Goal: Information Seeking & Learning: Find specific fact

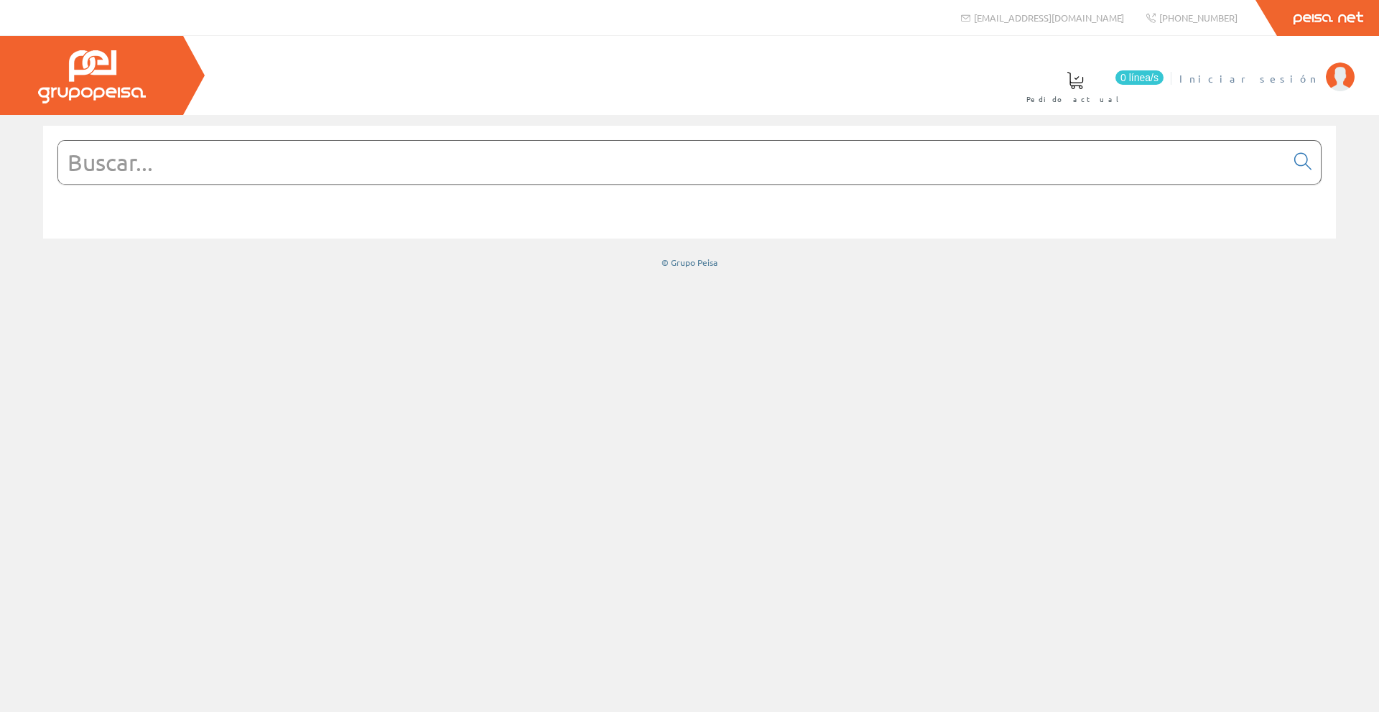
click at [1309, 75] on span "Iniciar sesión" at bounding box center [1248, 78] width 139 height 14
click at [210, 159] on input "text" at bounding box center [671, 162] width 1227 height 43
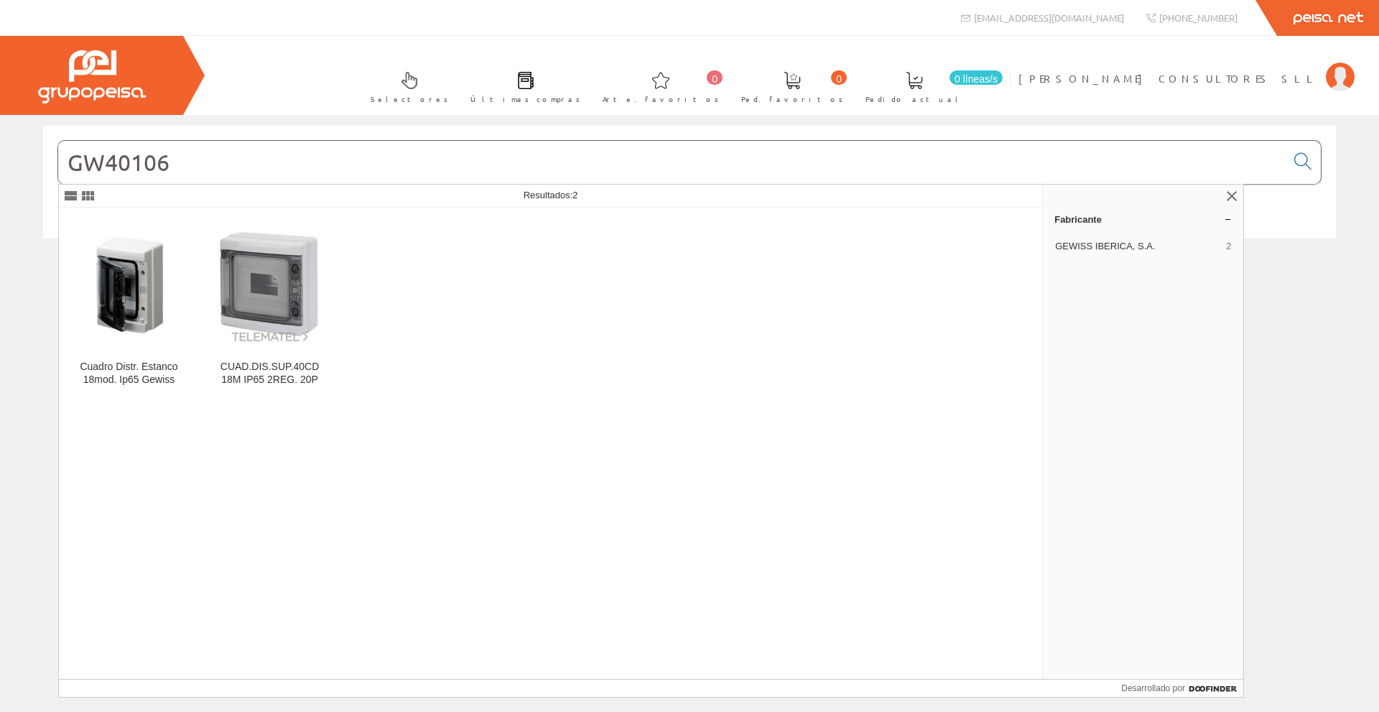
type input "GW40106"
click at [271, 358] on link "CUAD.DIS.SUP.40CD 18M IP65 2REG. 20P" at bounding box center [270, 305] width 140 height 195
click at [131, 375] on font "Cuadro Distr. Estanco 18mod. Ip65 Gewiss" at bounding box center [129, 372] width 98 height 24
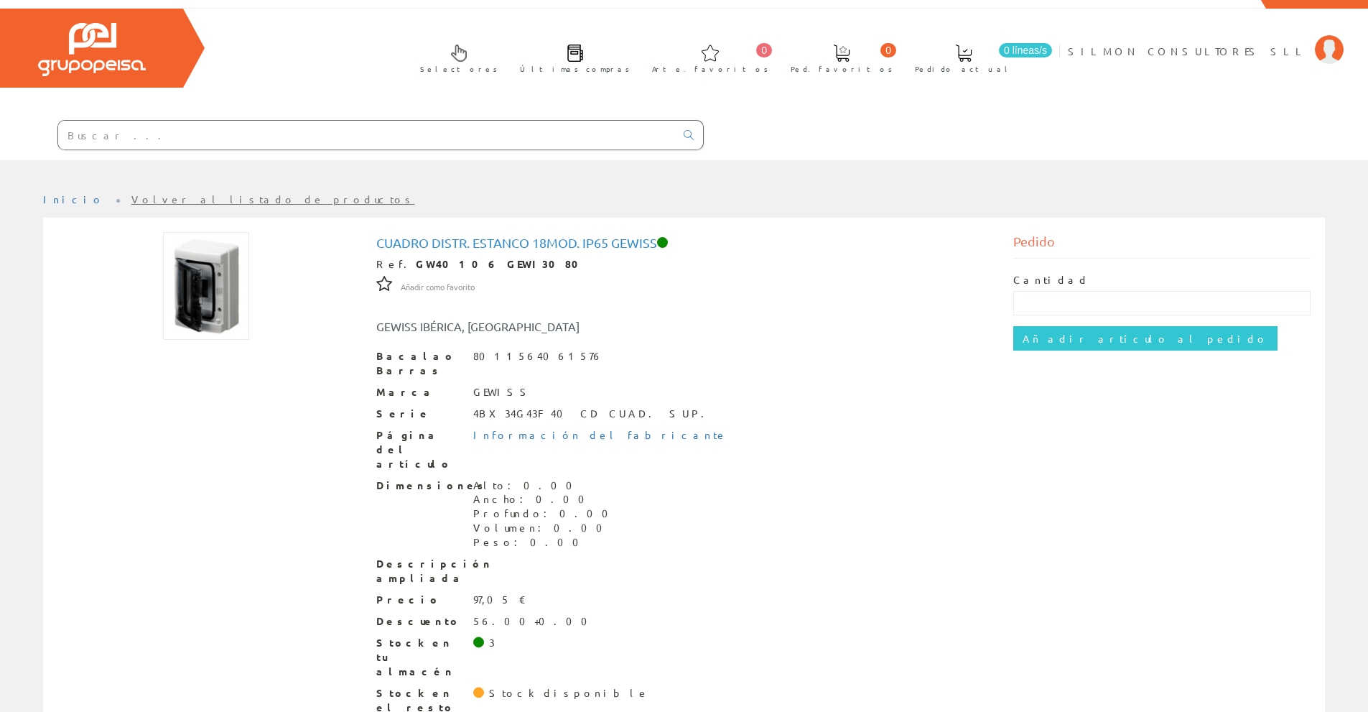
scroll to position [34, 0]
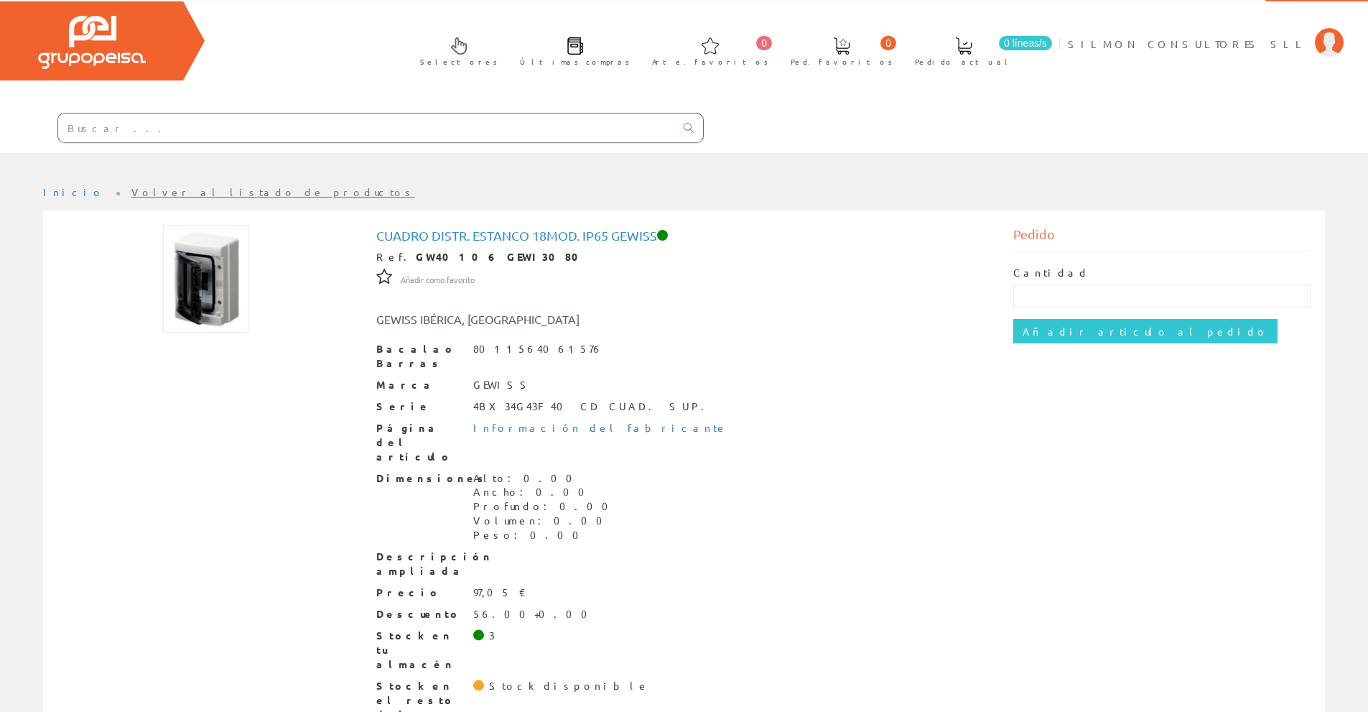
click at [123, 124] on input "text" at bounding box center [366, 127] width 617 height 29
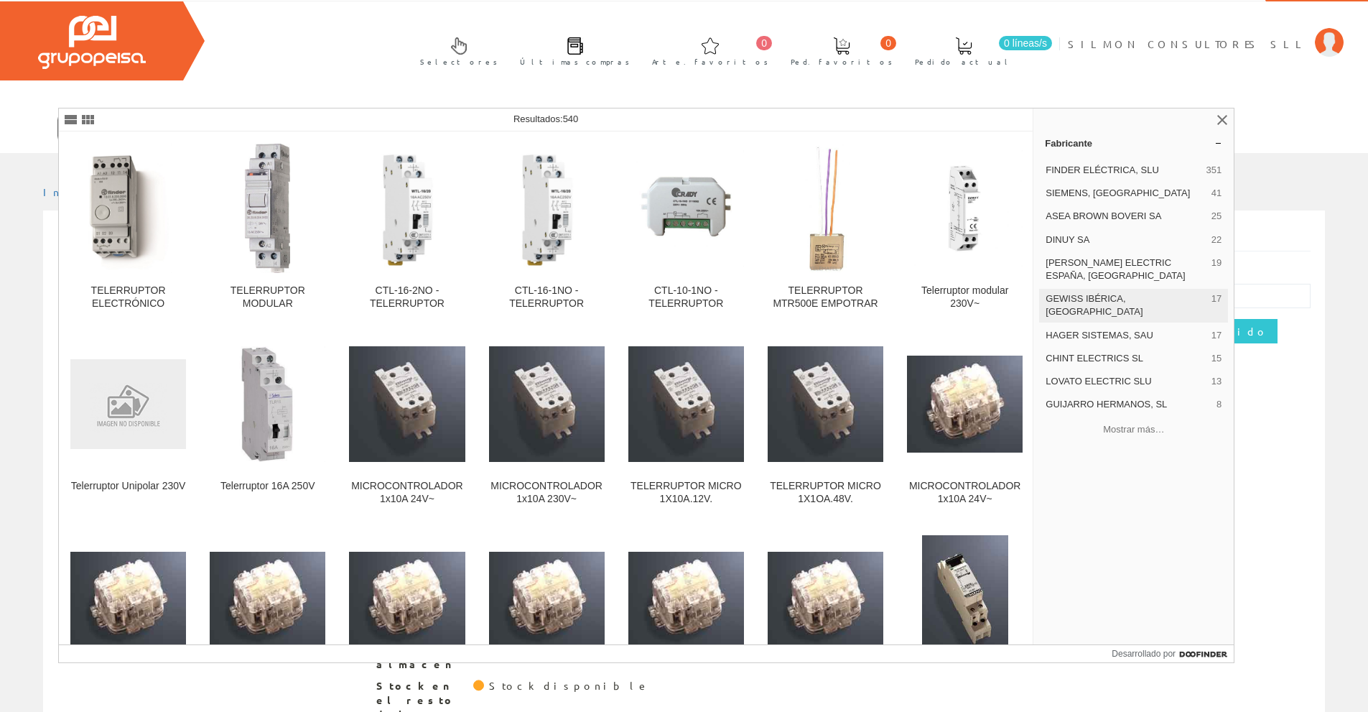
click at [1086, 305] on span "GEWISS IBÉRICA, [GEOGRAPHIC_DATA]" at bounding box center [1125, 305] width 160 height 26
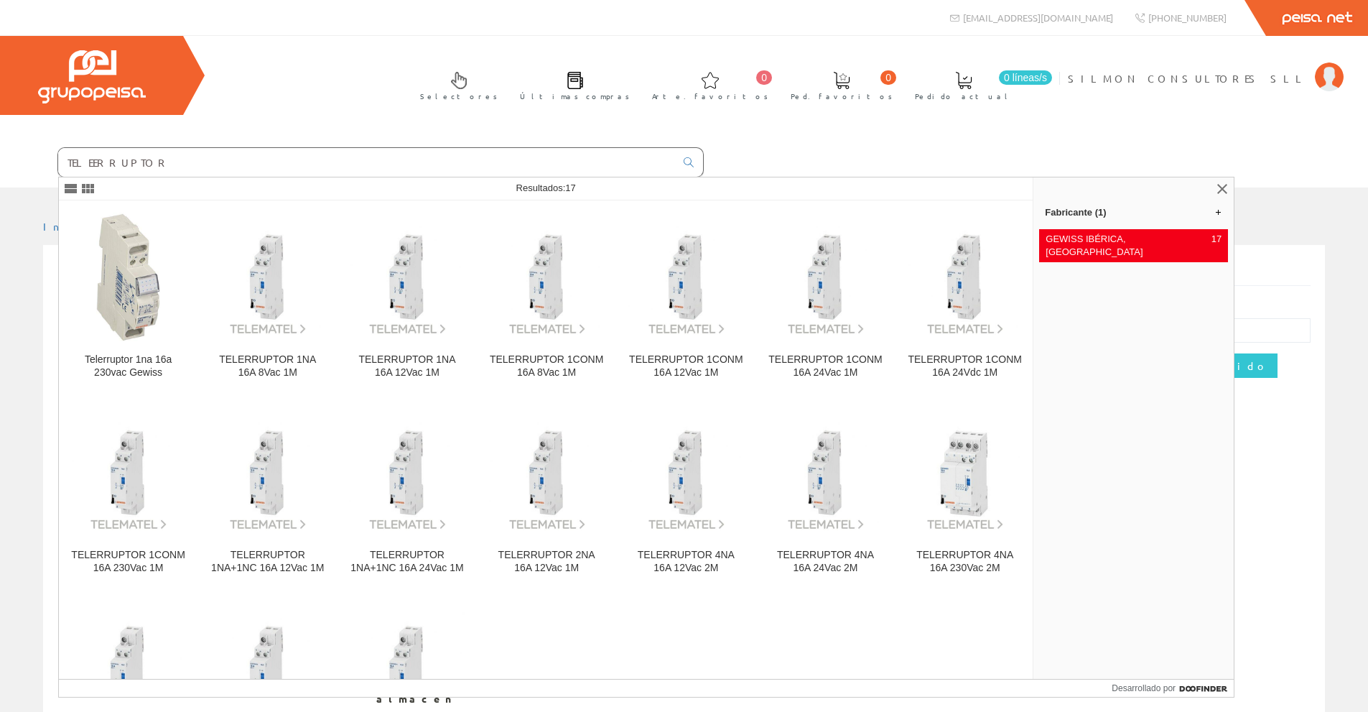
click at [145, 159] on input "TELEERRUPTOR" at bounding box center [366, 162] width 617 height 29
click at [95, 162] on input "TELEERRUPTOR" at bounding box center [366, 162] width 617 height 29
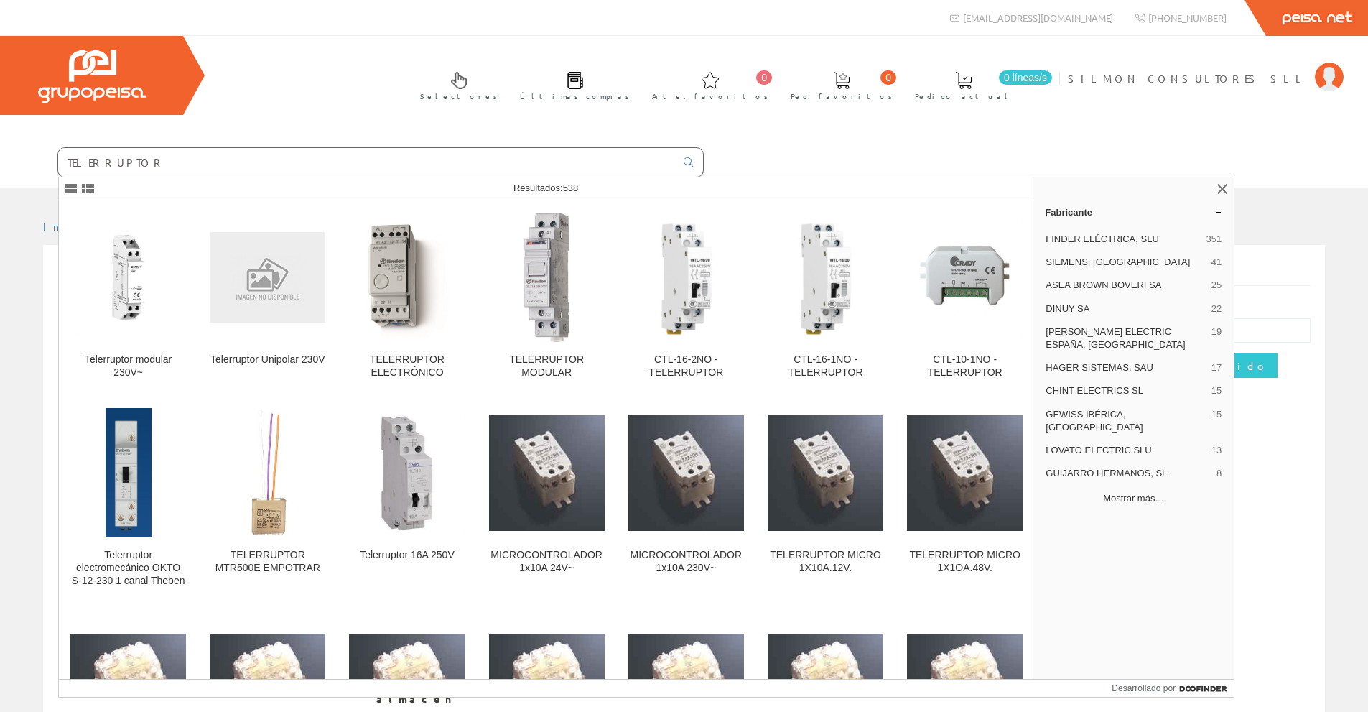
type input "TELERRUPTOR"
click at [1122, 493] on font "Mostrar más…" at bounding box center [1133, 498] width 61 height 11
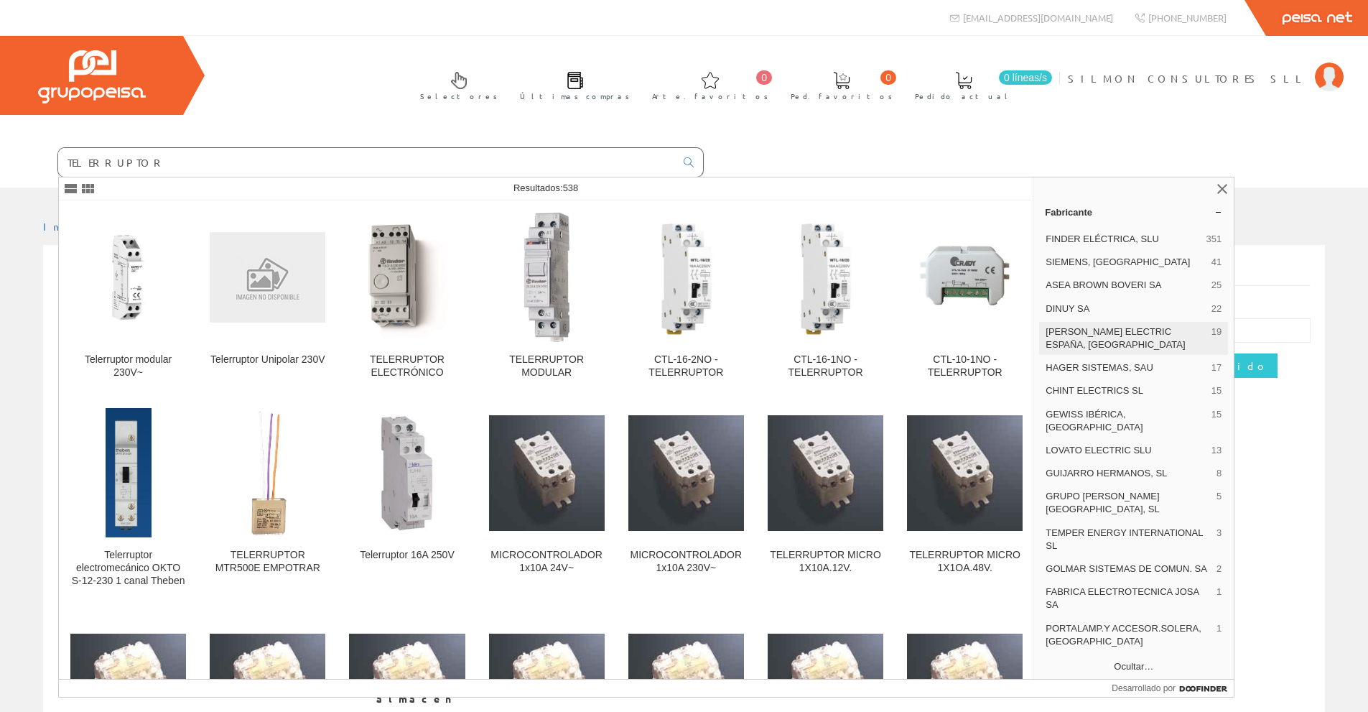
click at [1122, 335] on font "[PERSON_NAME] ELECTRIC ESPAÑA, [GEOGRAPHIC_DATA]" at bounding box center [1114, 338] width 139 height 24
